Goal: Task Accomplishment & Management: Manage account settings

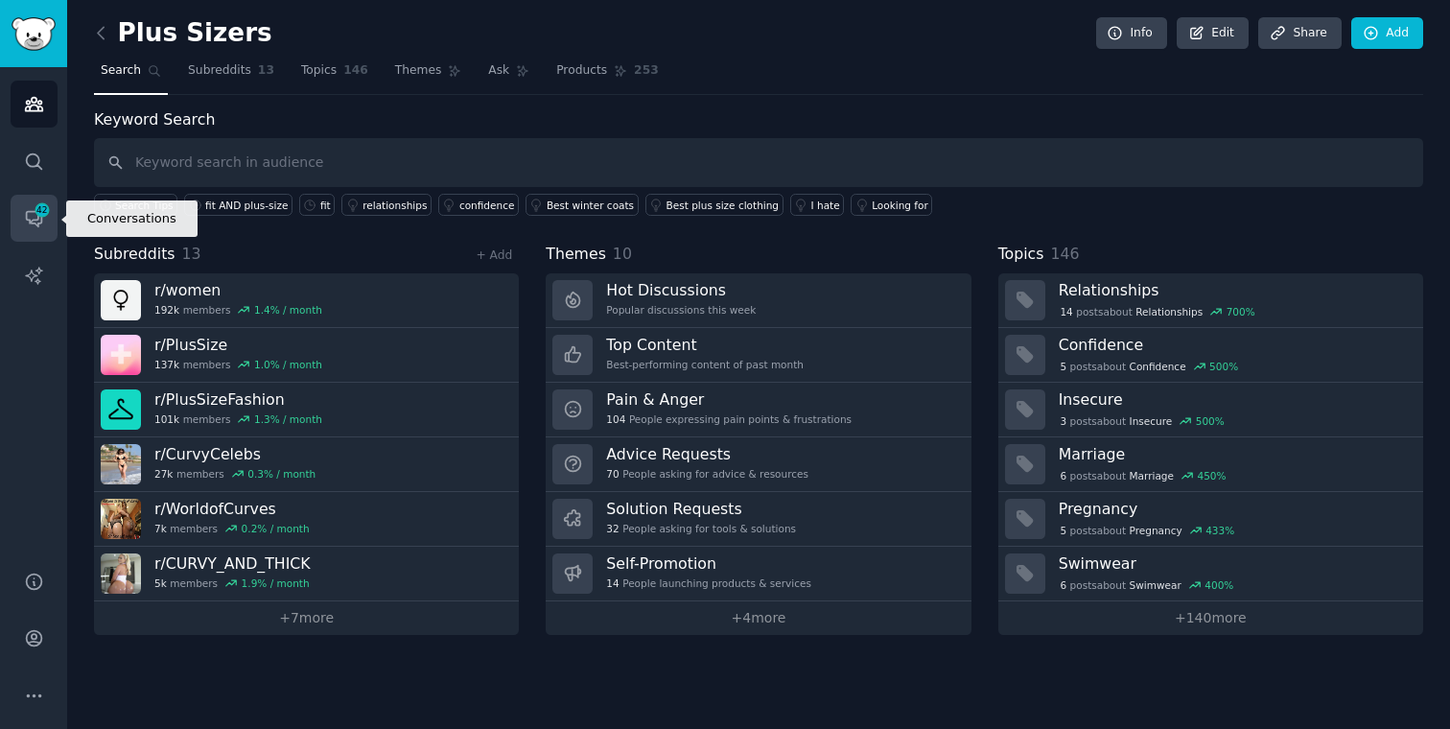
click at [43, 212] on span "42" at bounding box center [42, 209] width 17 height 13
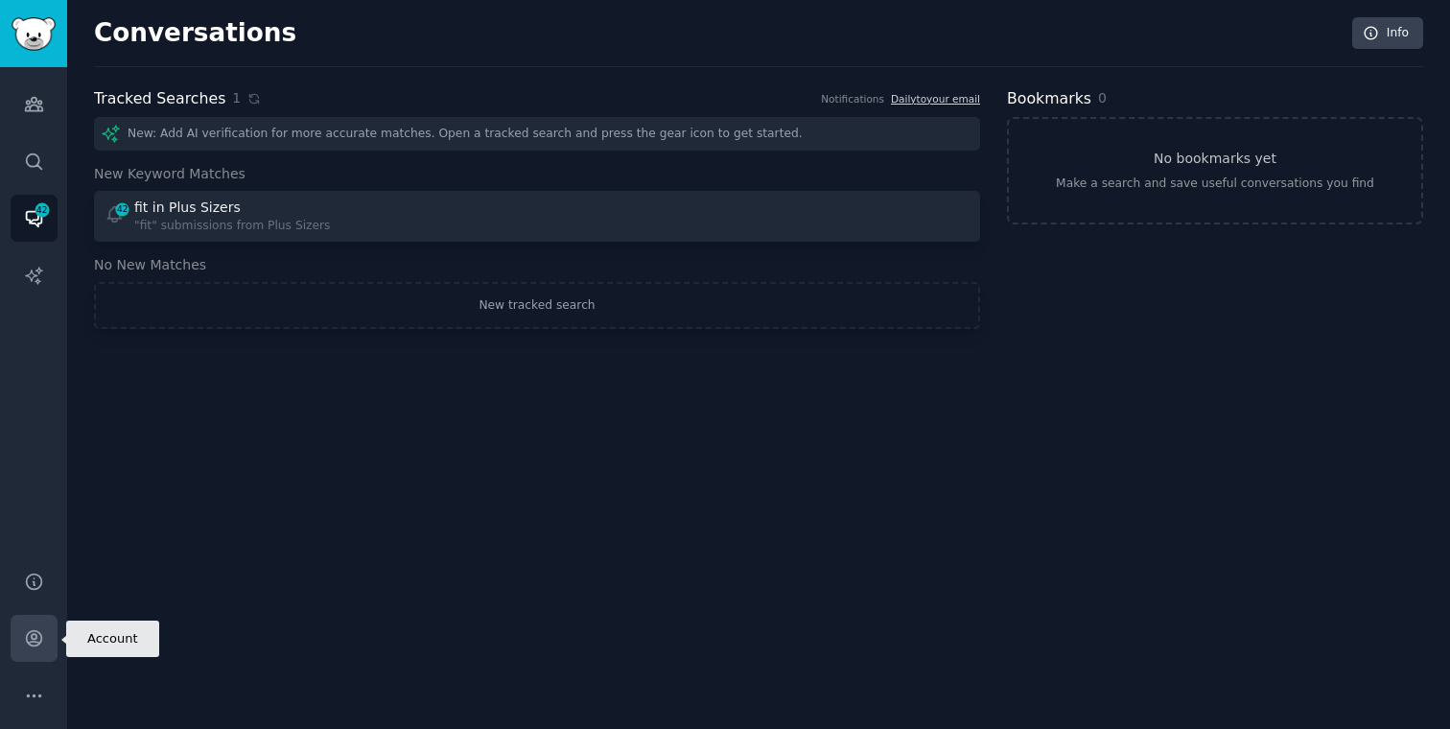
click at [35, 632] on icon "Sidebar" at bounding box center [34, 638] width 20 height 20
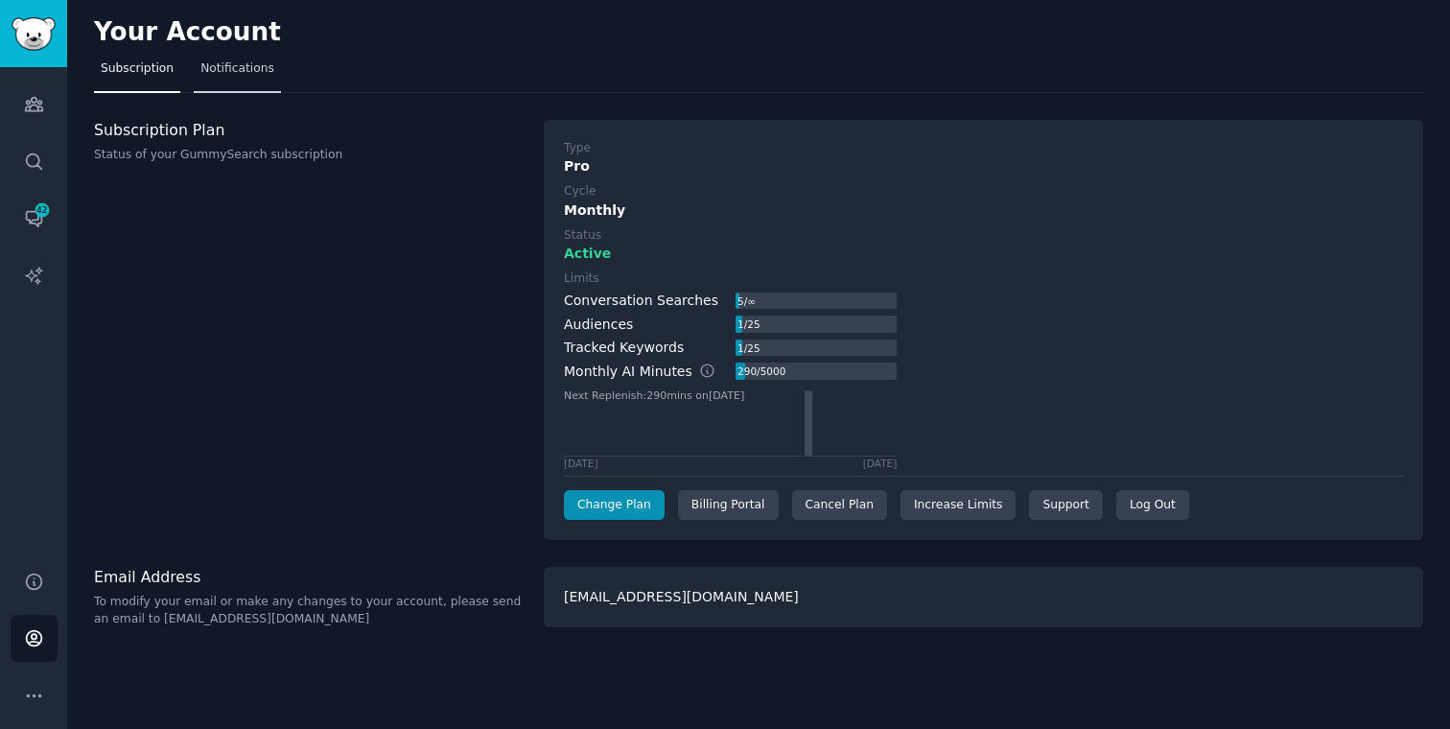
click at [260, 76] on span "Notifications" at bounding box center [237, 68] width 74 height 17
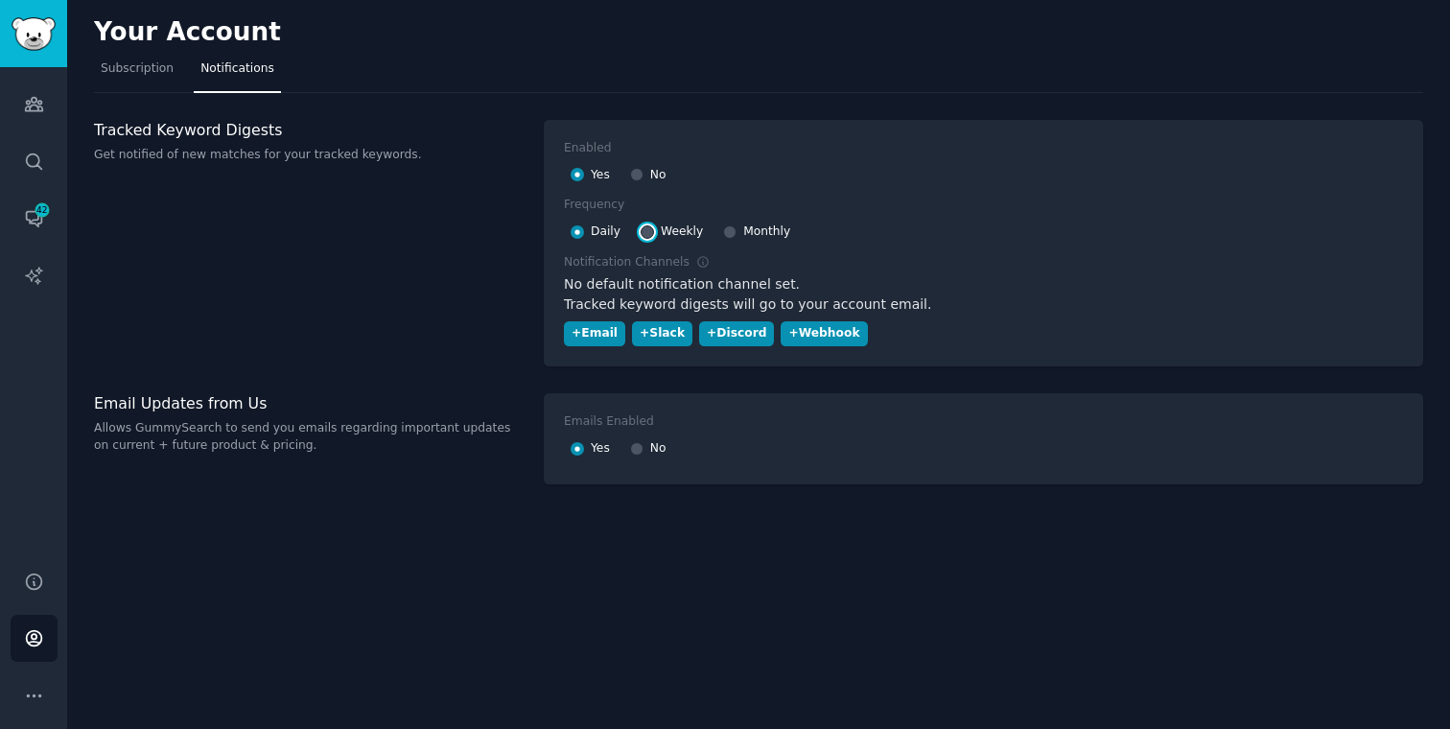
click at [651, 233] on input "Weekly" at bounding box center [647, 231] width 13 height 13
radio input "false"
radio input "true"
click at [602, 335] on div "+ Email" at bounding box center [595, 333] width 46 height 17
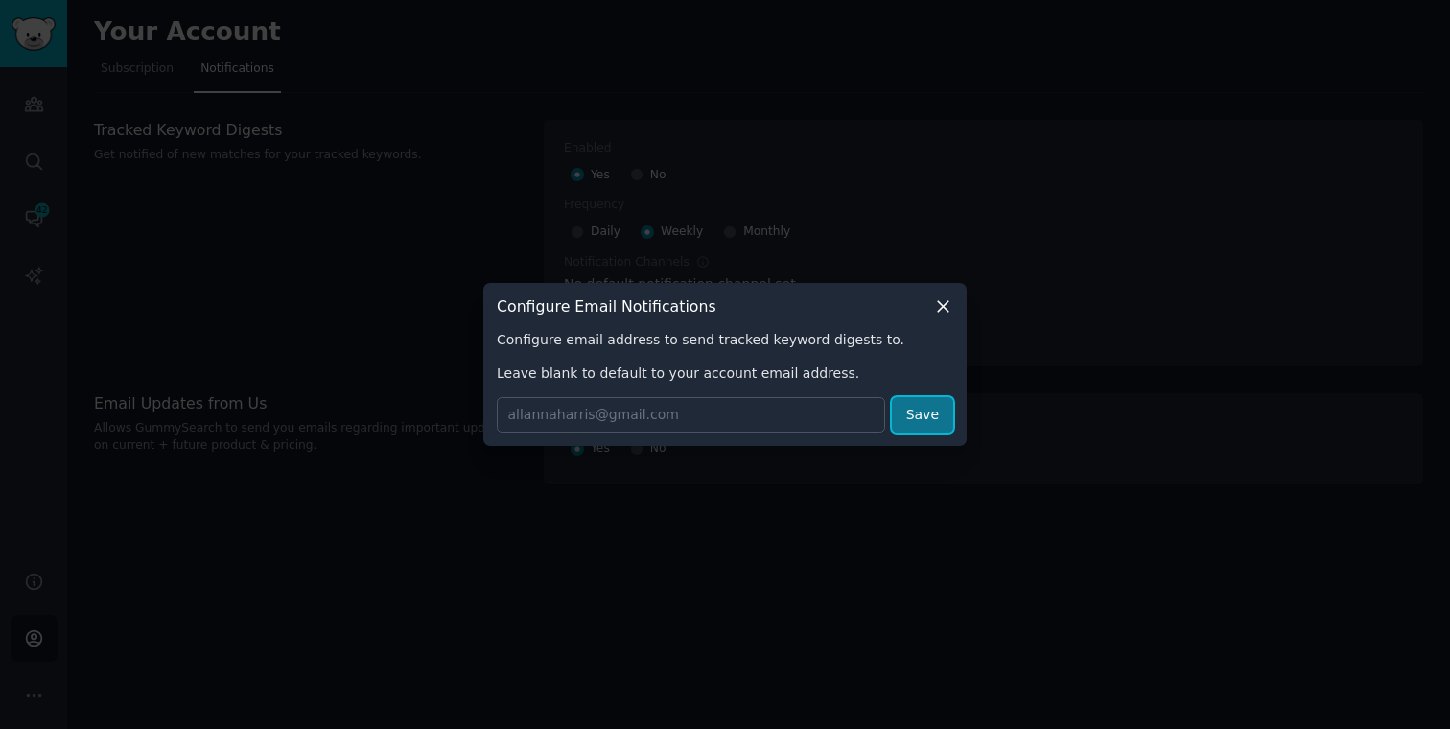
click at [919, 427] on button "Save" at bounding box center [922, 414] width 61 height 35
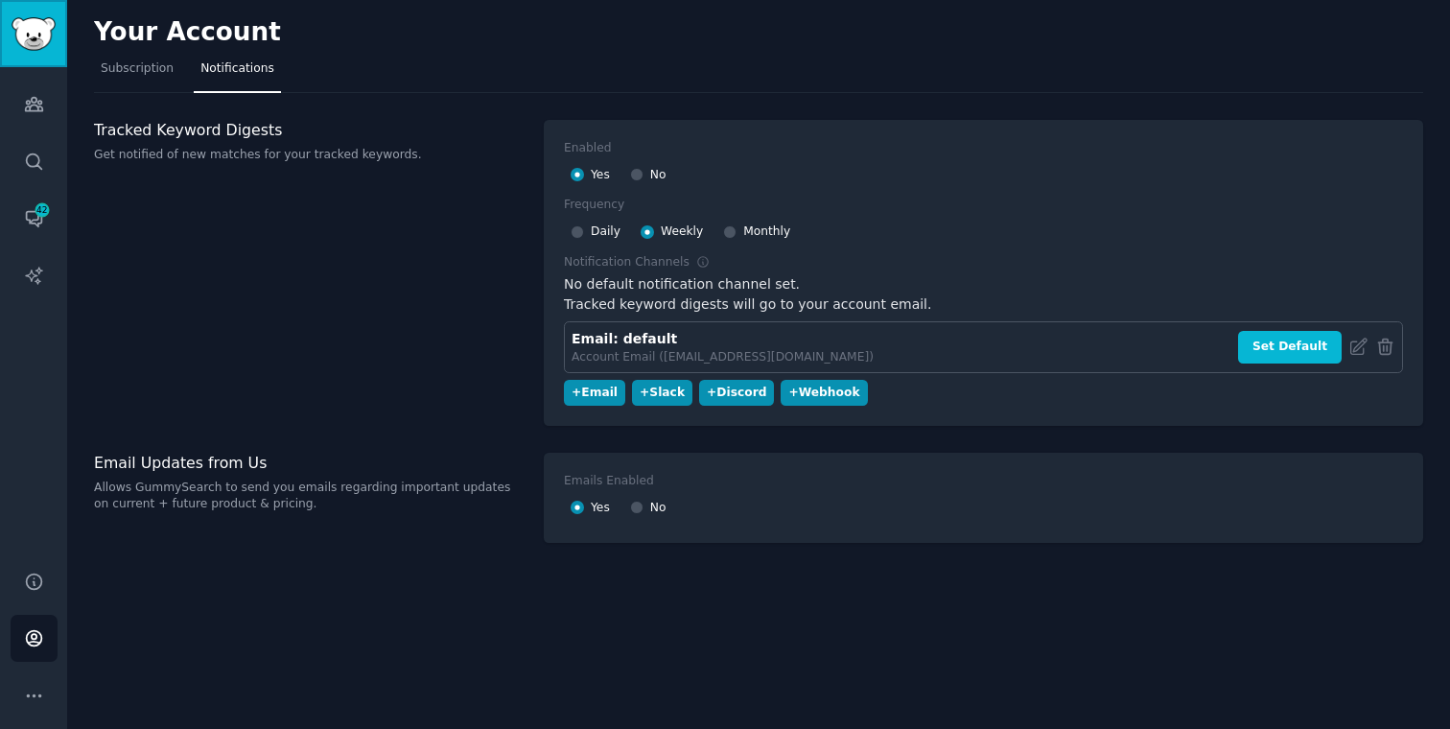
click at [42, 31] on img "Sidebar" at bounding box center [34, 34] width 44 height 34
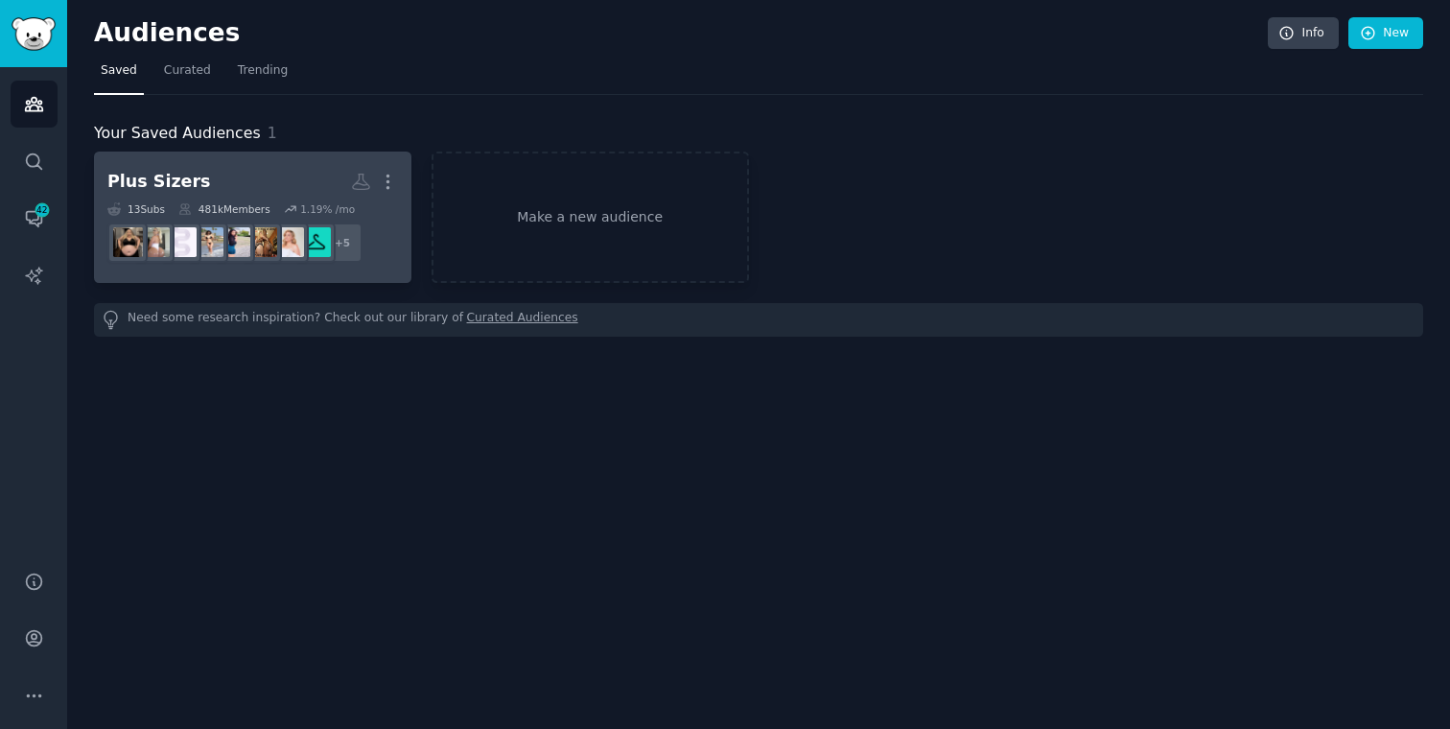
click at [279, 165] on h2 "Plus Sizers More" at bounding box center [252, 182] width 291 height 34
